Goal: Use online tool/utility

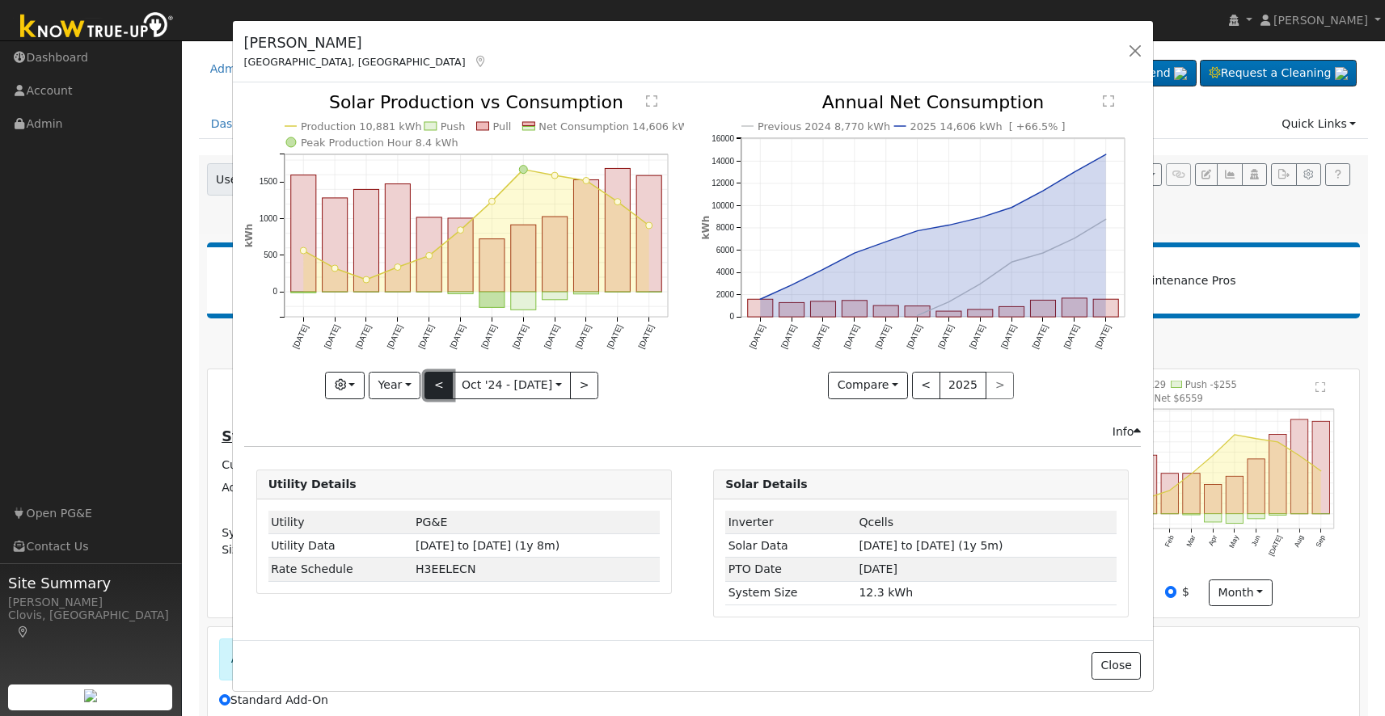
click at [432, 392] on button "<" at bounding box center [438, 385] width 28 height 27
type input "[DATE]"
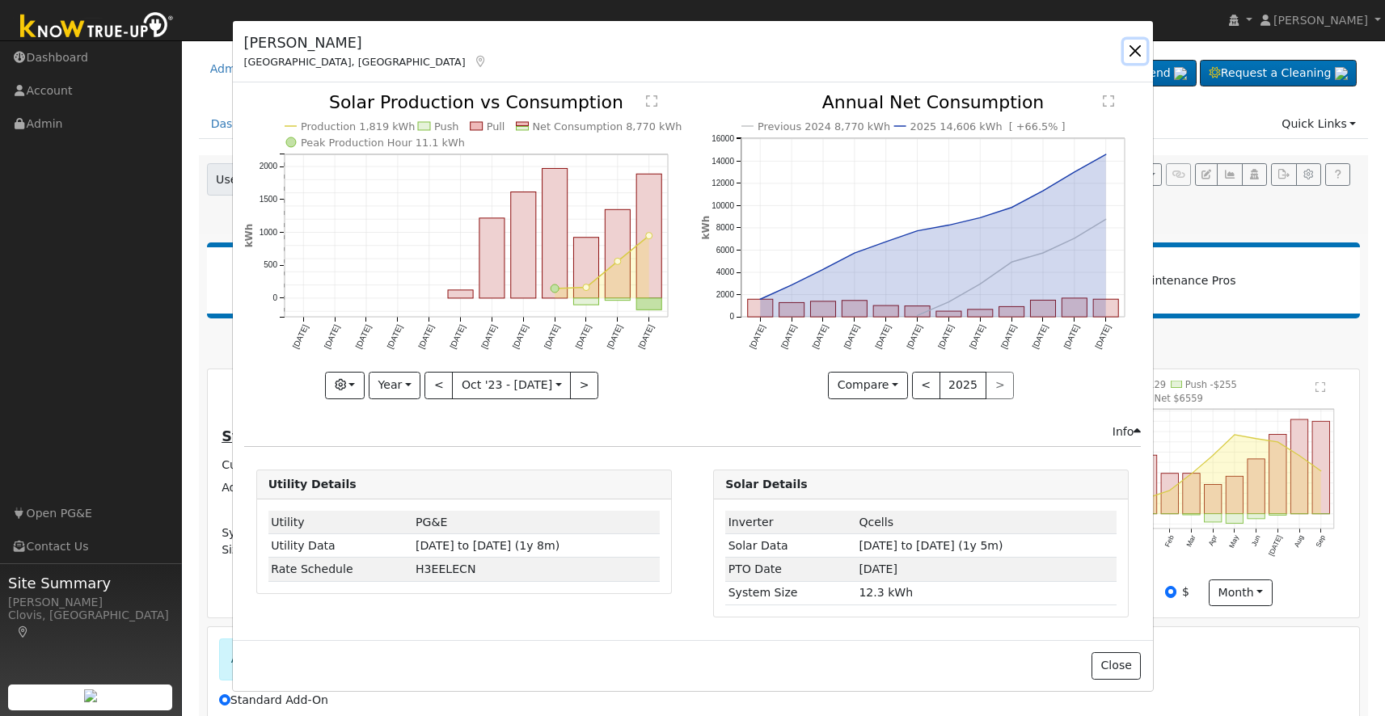
click at [1134, 45] on button "button" at bounding box center [1135, 51] width 23 height 23
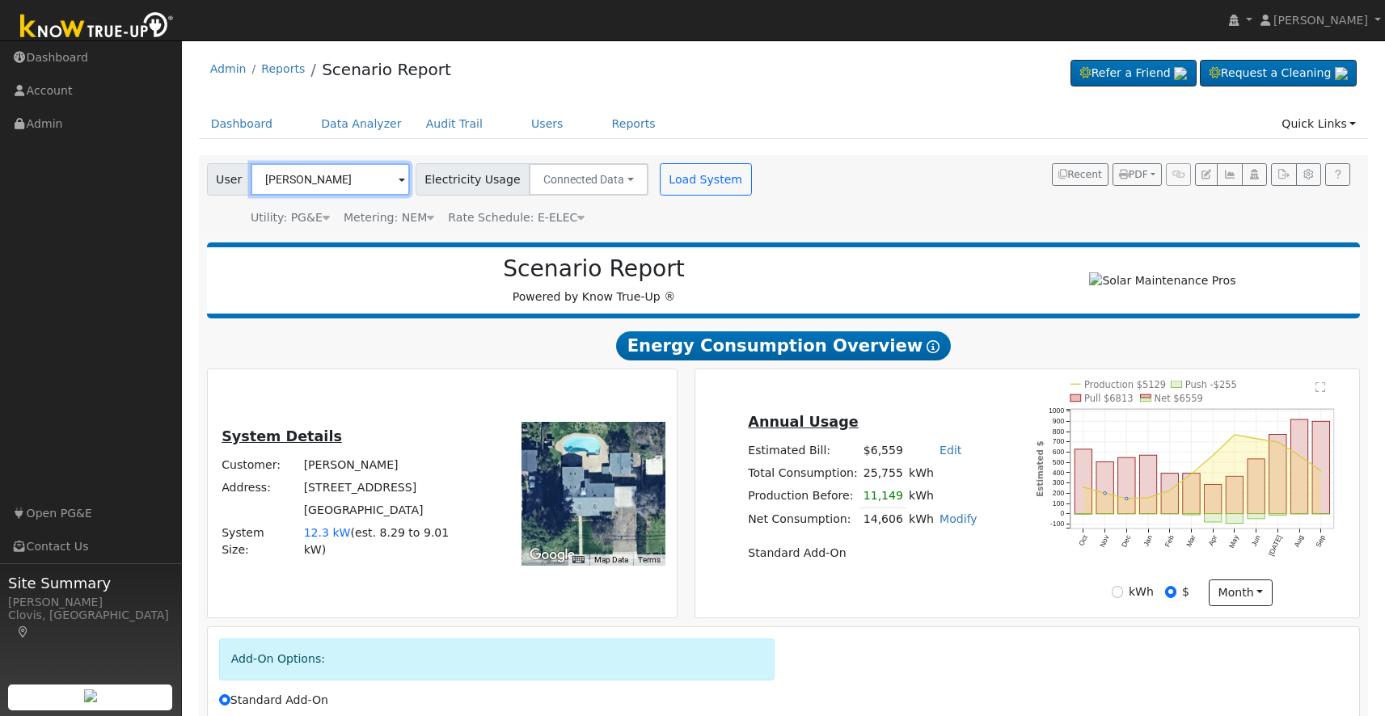
click at [327, 173] on input "[PERSON_NAME]" at bounding box center [330, 179] width 159 height 32
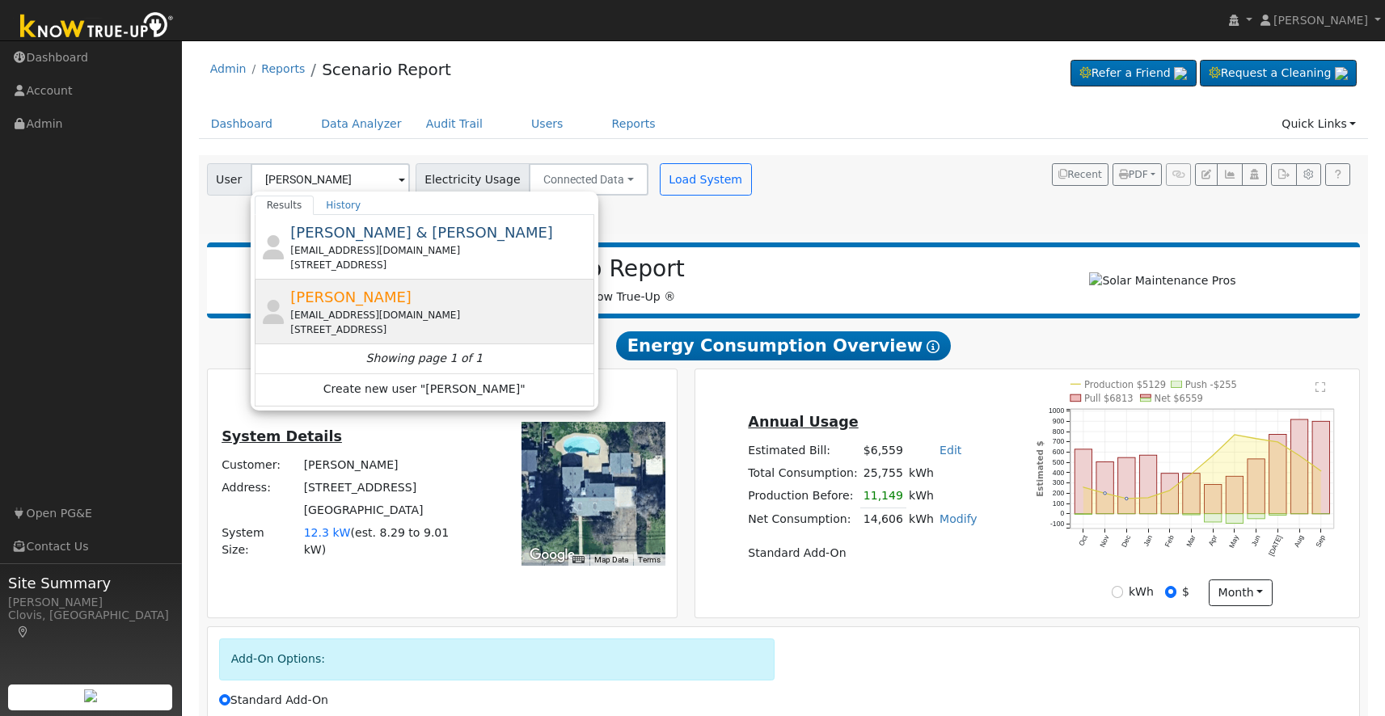
click at [360, 307] on div "[PERSON_NAME] [PERSON_NAME][EMAIL_ADDRESS][DOMAIN_NAME] [STREET_ADDRESS]" at bounding box center [440, 311] width 300 height 51
type input "[PERSON_NAME]"
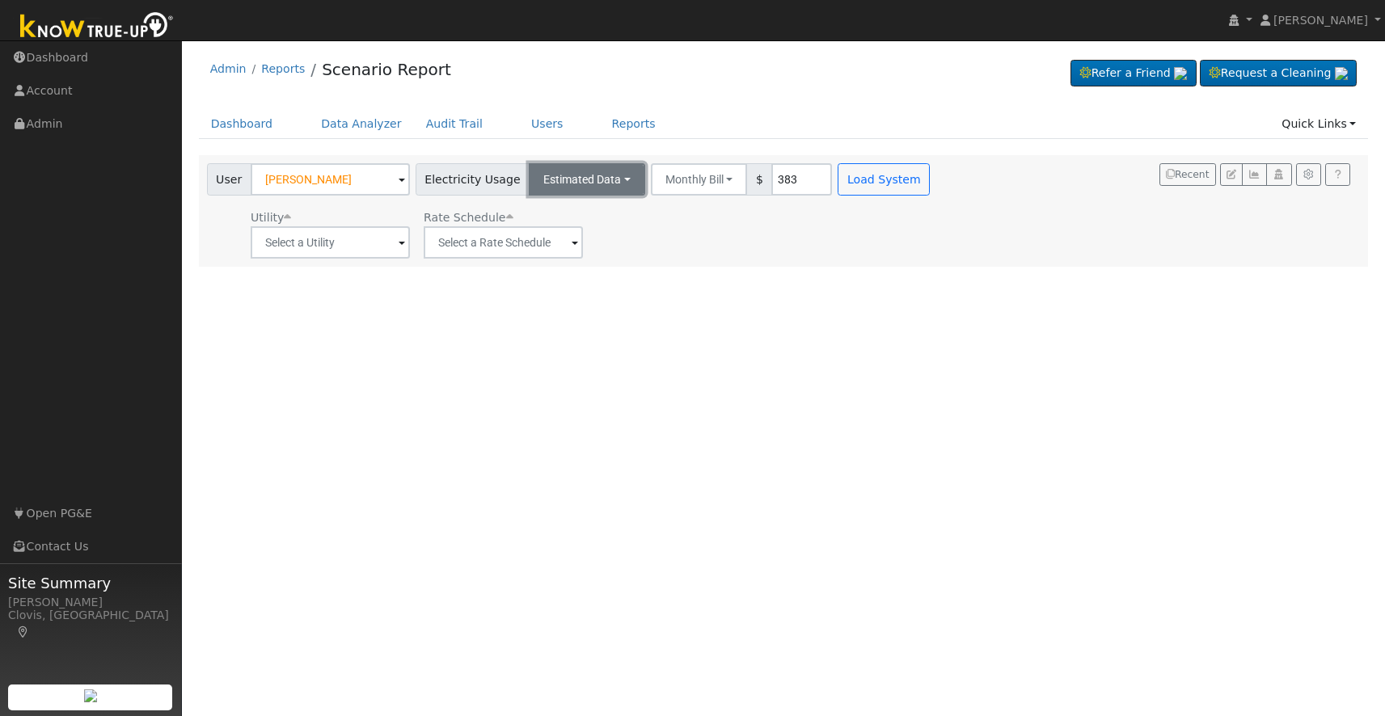
click at [568, 182] on button "Estimated Data" at bounding box center [587, 179] width 116 height 32
click at [571, 209] on link "Connected Data" at bounding box center [587, 215] width 115 height 23
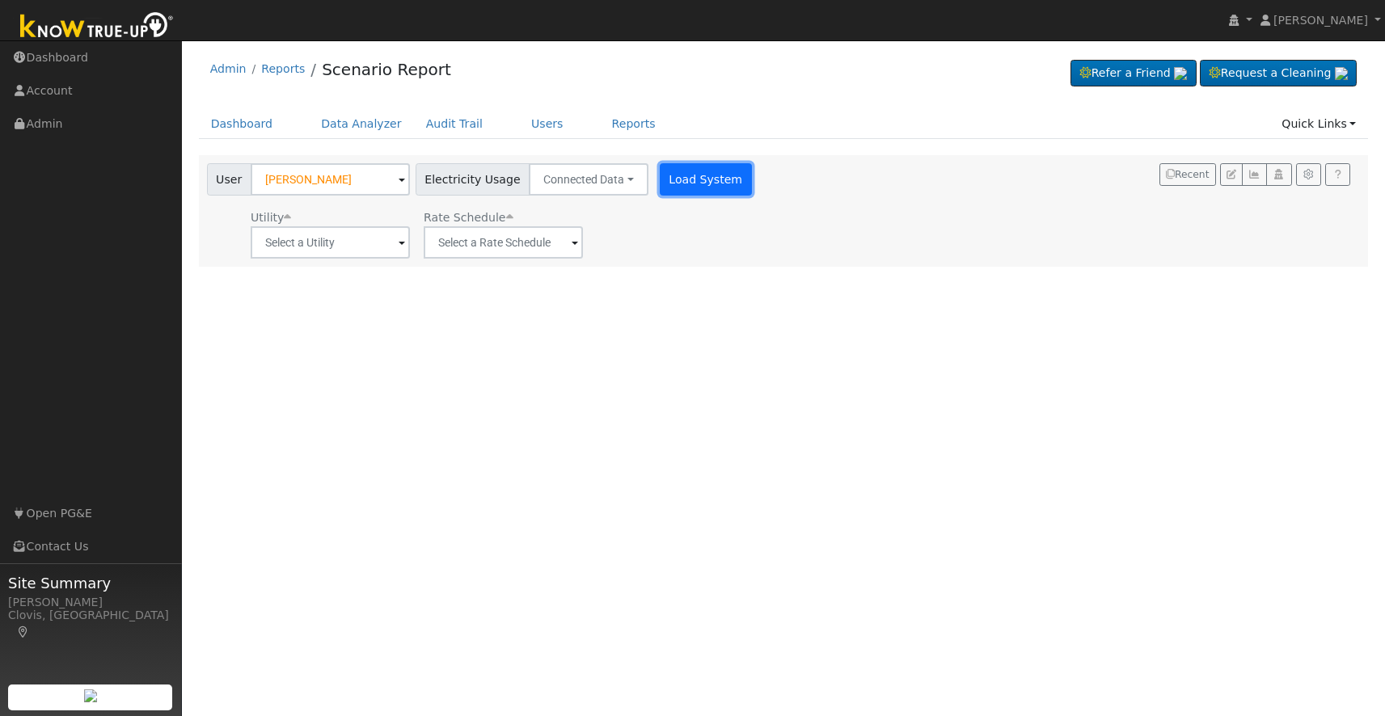
click at [667, 184] on button "Load System" at bounding box center [706, 179] width 92 height 32
